Goal: Transaction & Acquisition: Subscribe to service/newsletter

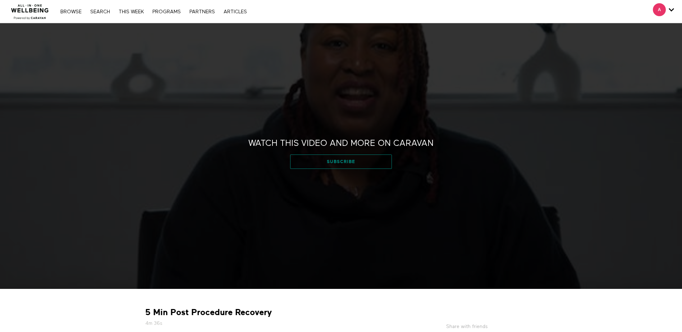
click at [352, 164] on link "Subscribe" at bounding box center [341, 162] width 102 height 14
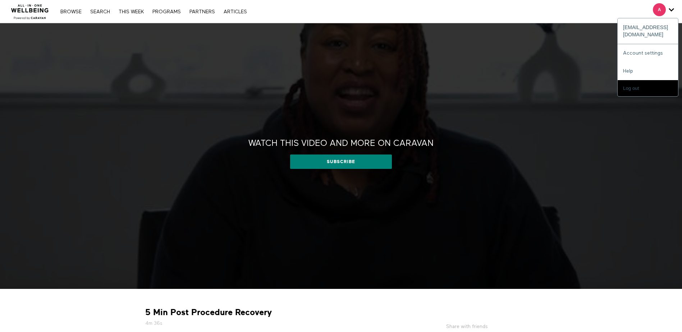
click at [667, 9] on div "A" at bounding box center [663, 9] width 21 height 13
click at [669, 9] on icon "Secondary" at bounding box center [671, 9] width 5 height 11
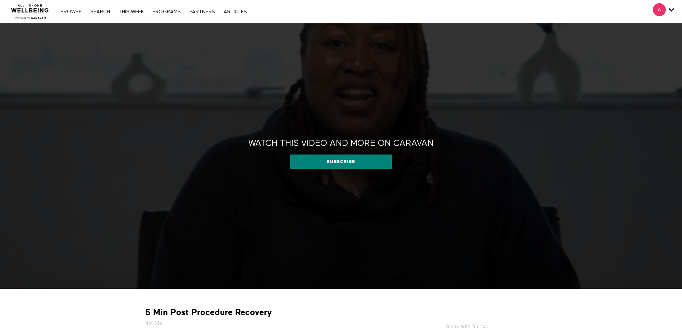
click at [659, 11] on span "Secondary" at bounding box center [659, 9] width 13 height 13
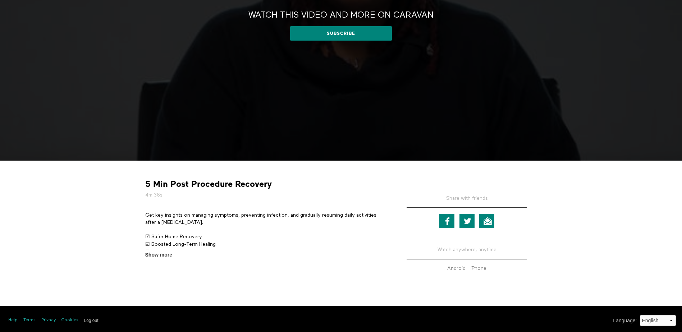
scroll to position [131, 0]
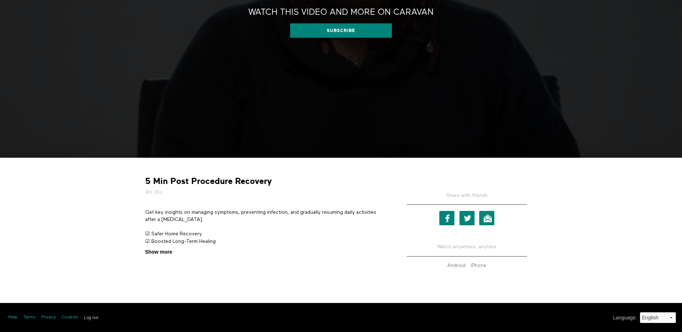
click at [153, 251] on span "Show more" at bounding box center [158, 253] width 27 height 8
click at [0, 0] on input "Show more Show less" at bounding box center [0, 0] width 0 height 0
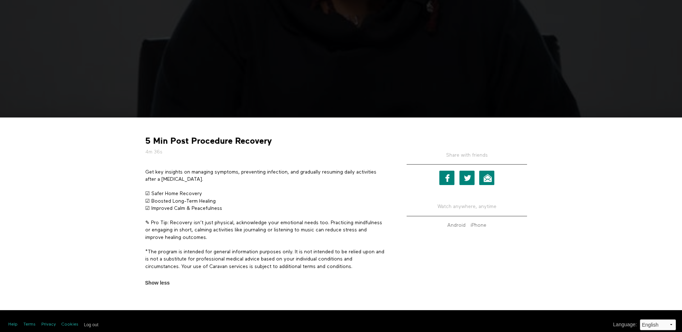
scroll to position [179, 0]
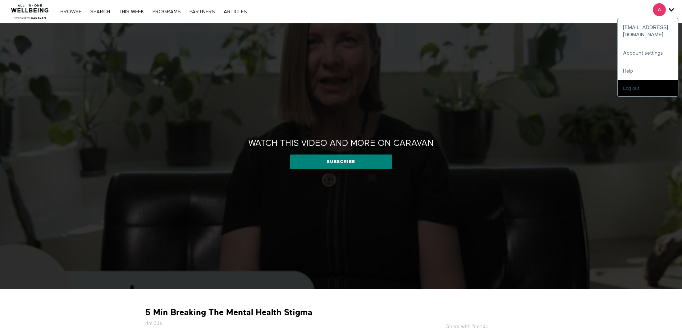
click at [662, 10] on span "Secondary" at bounding box center [659, 9] width 13 height 13
click at [671, 9] on icon "Secondary" at bounding box center [671, 9] width 5 height 11
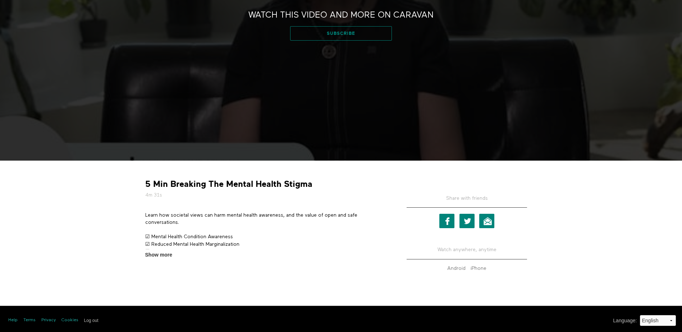
scroll to position [131, 0]
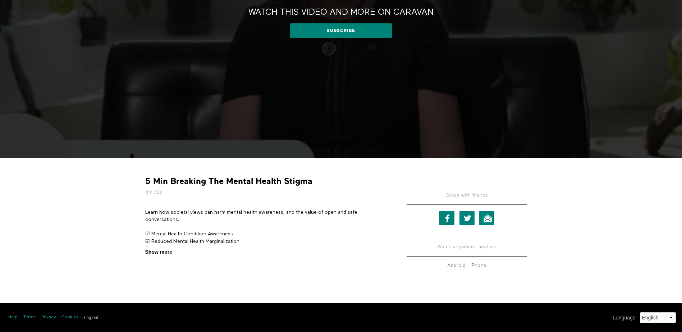
click at [167, 253] on span "Show more" at bounding box center [158, 253] width 27 height 8
click at [0, 0] on input "Show more Show less" at bounding box center [0, 0] width 0 height 0
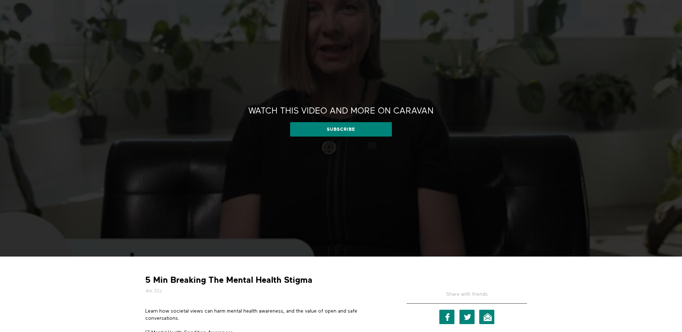
scroll to position [0, 0]
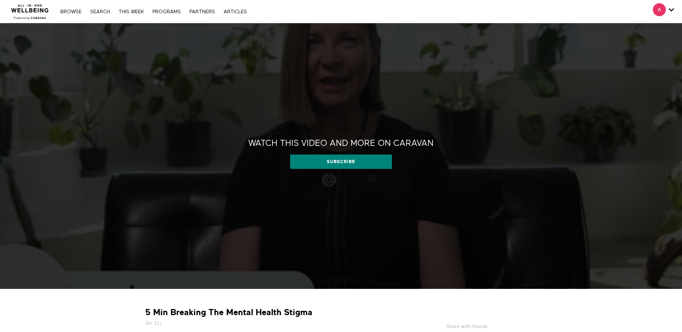
click at [233, 14] on nav "Browse Search THIS WEEK PROGRAMS PARTNERS ARTICLES Subscribe Account settings M…" at bounding box center [153, 11] width 193 height 7
click at [236, 12] on link "ARTICLES" at bounding box center [235, 11] width 31 height 5
